Goal: Task Accomplishment & Management: Manage account settings

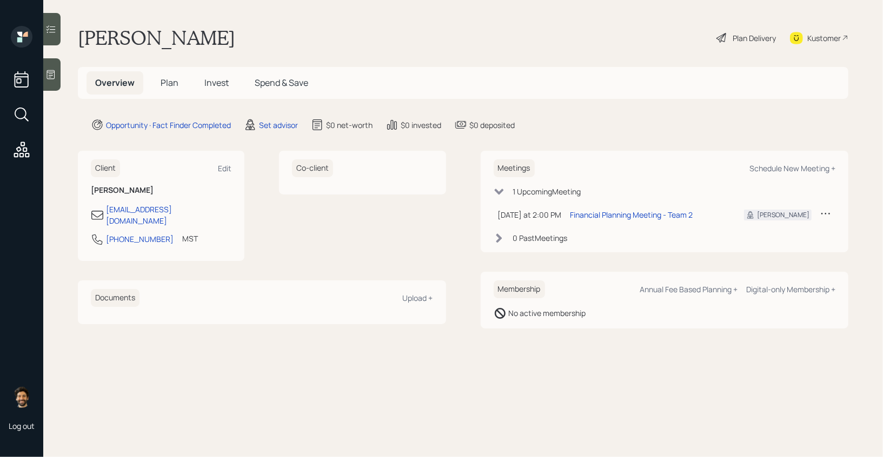
click at [820, 217] on icon at bounding box center [825, 213] width 11 height 11
click at [762, 244] on div "Cancel" at bounding box center [792, 244] width 78 height 10
